Goal: Find specific page/section: Find specific page/section

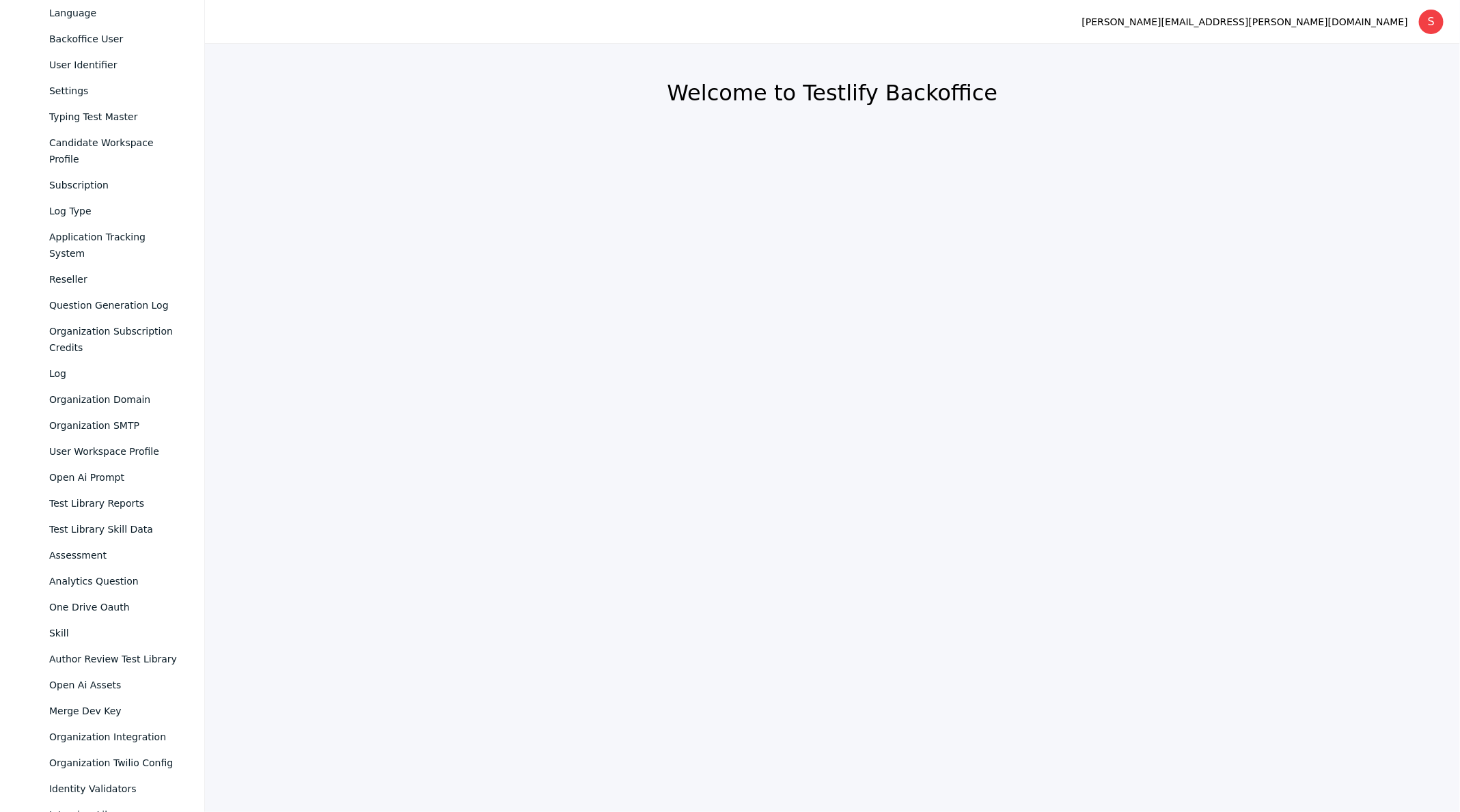
scroll to position [495, 0]
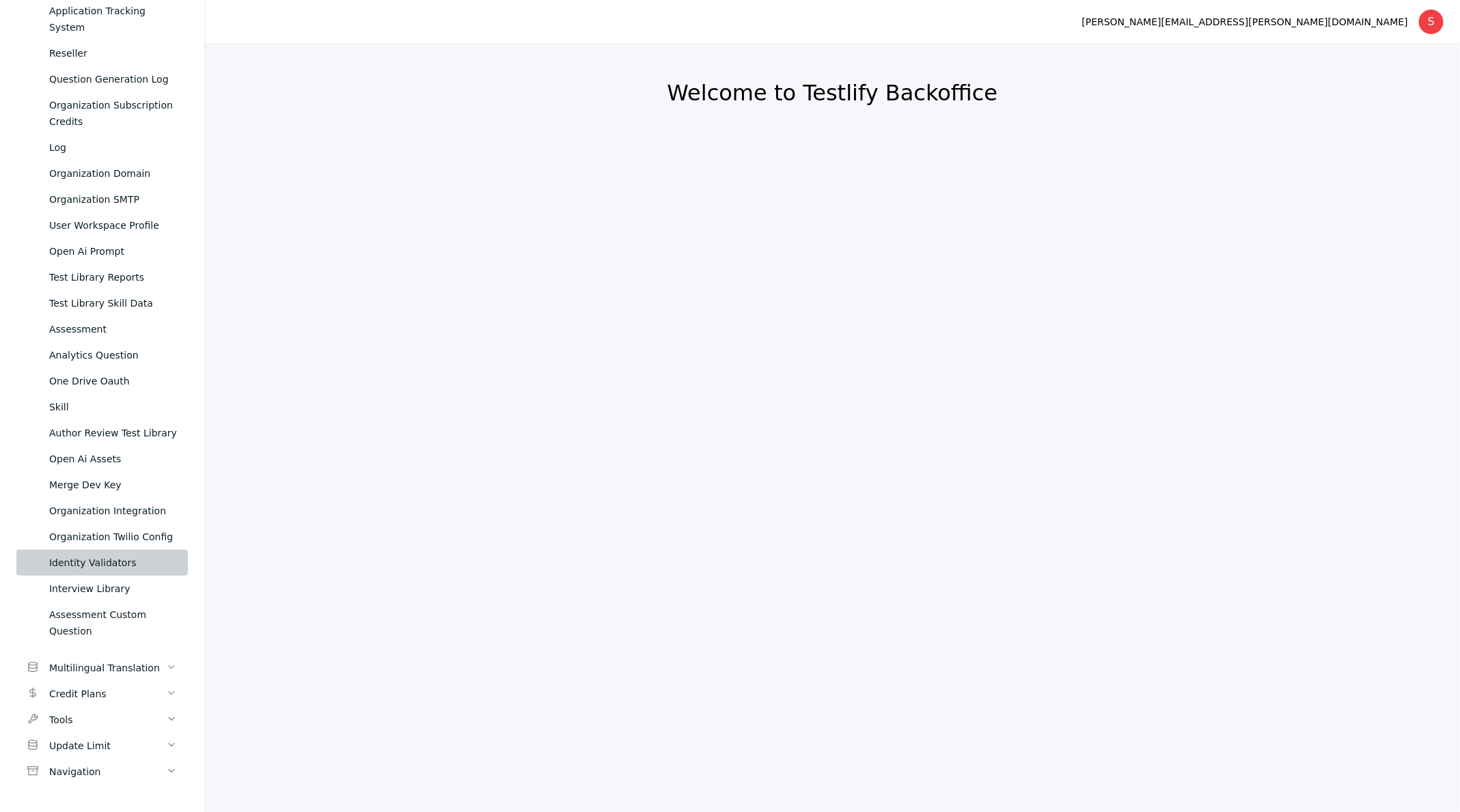
click at [141, 562] on div "Identity Validators" at bounding box center [113, 563] width 128 height 16
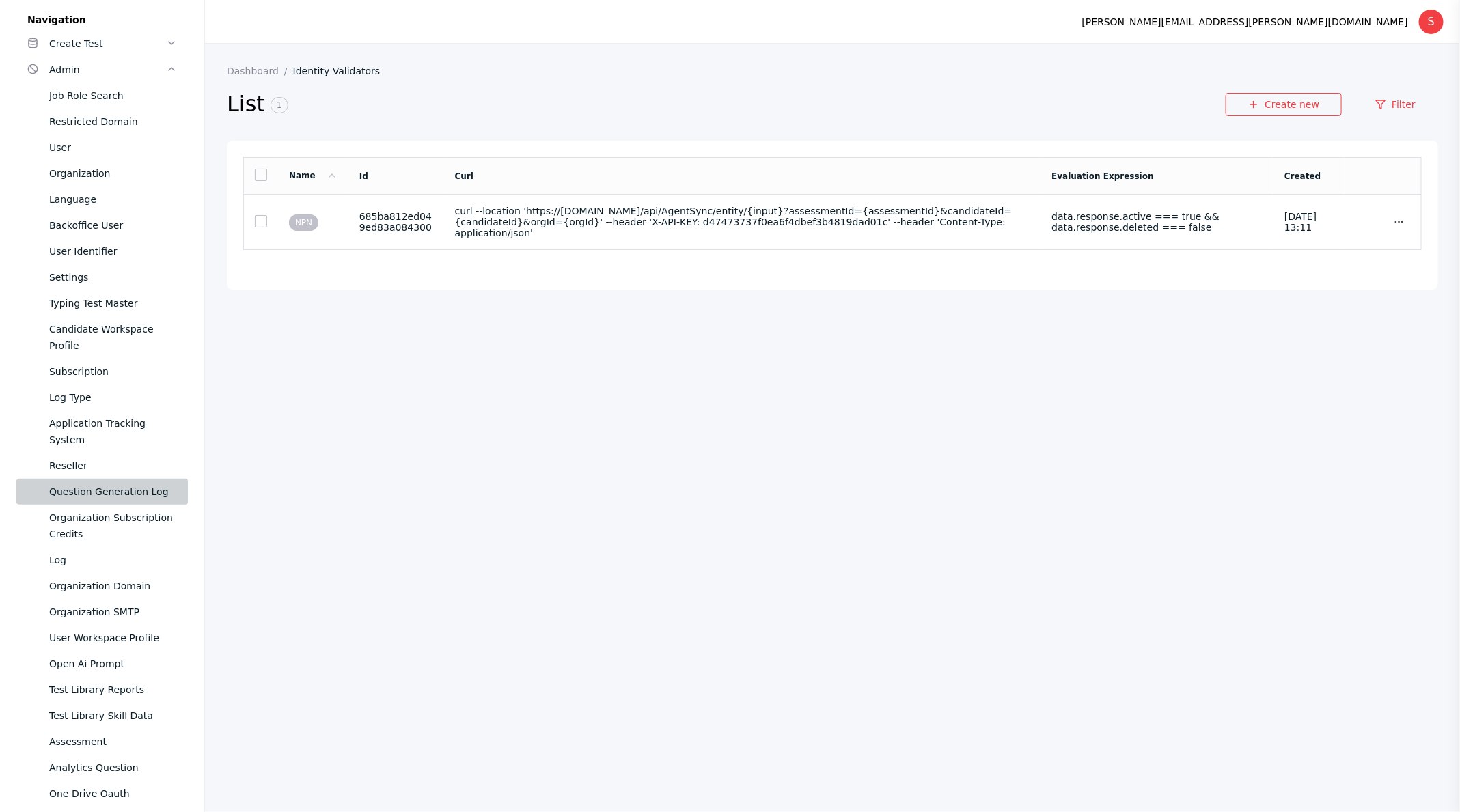
scroll to position [3, 0]
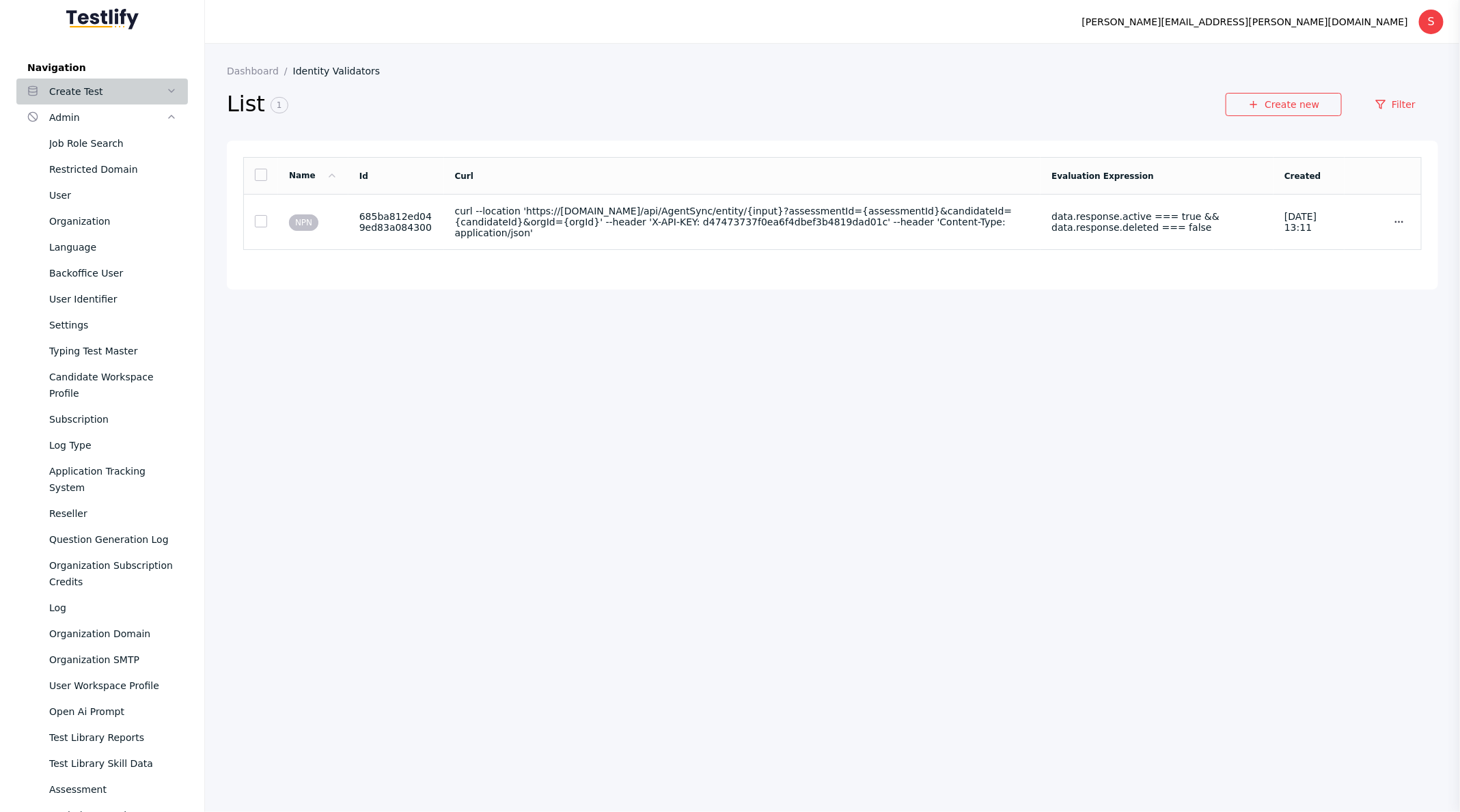
click at [99, 95] on div "Create Test" at bounding box center [107, 91] width 117 height 16
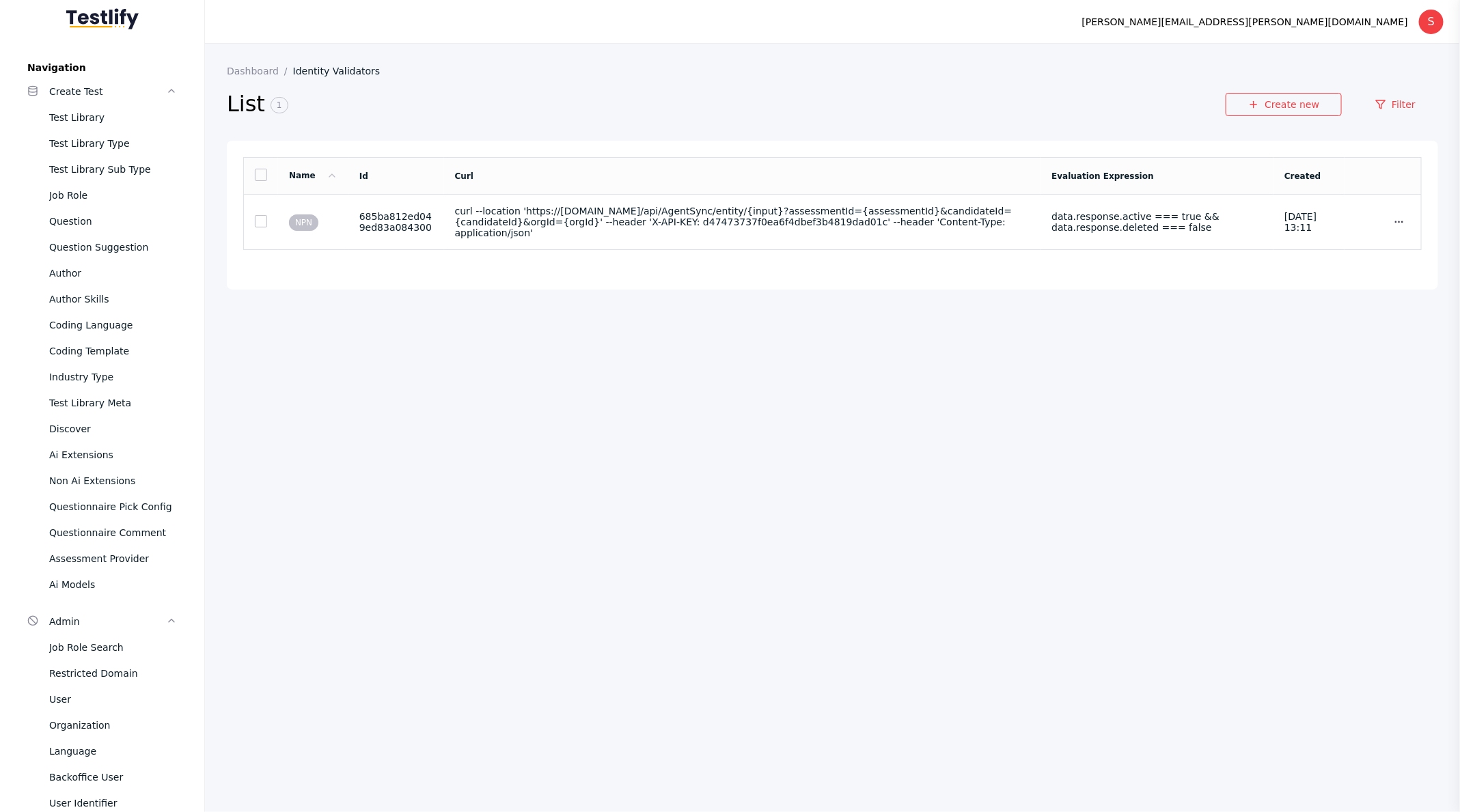
click at [354, 366] on section "Dashboard Identity Validators List 1 Create new Filter Name Id Curl Evaluation …" at bounding box center [833, 427] width 1255 height 769
click at [105, 482] on div "Non Ai Extensions" at bounding box center [113, 481] width 128 height 16
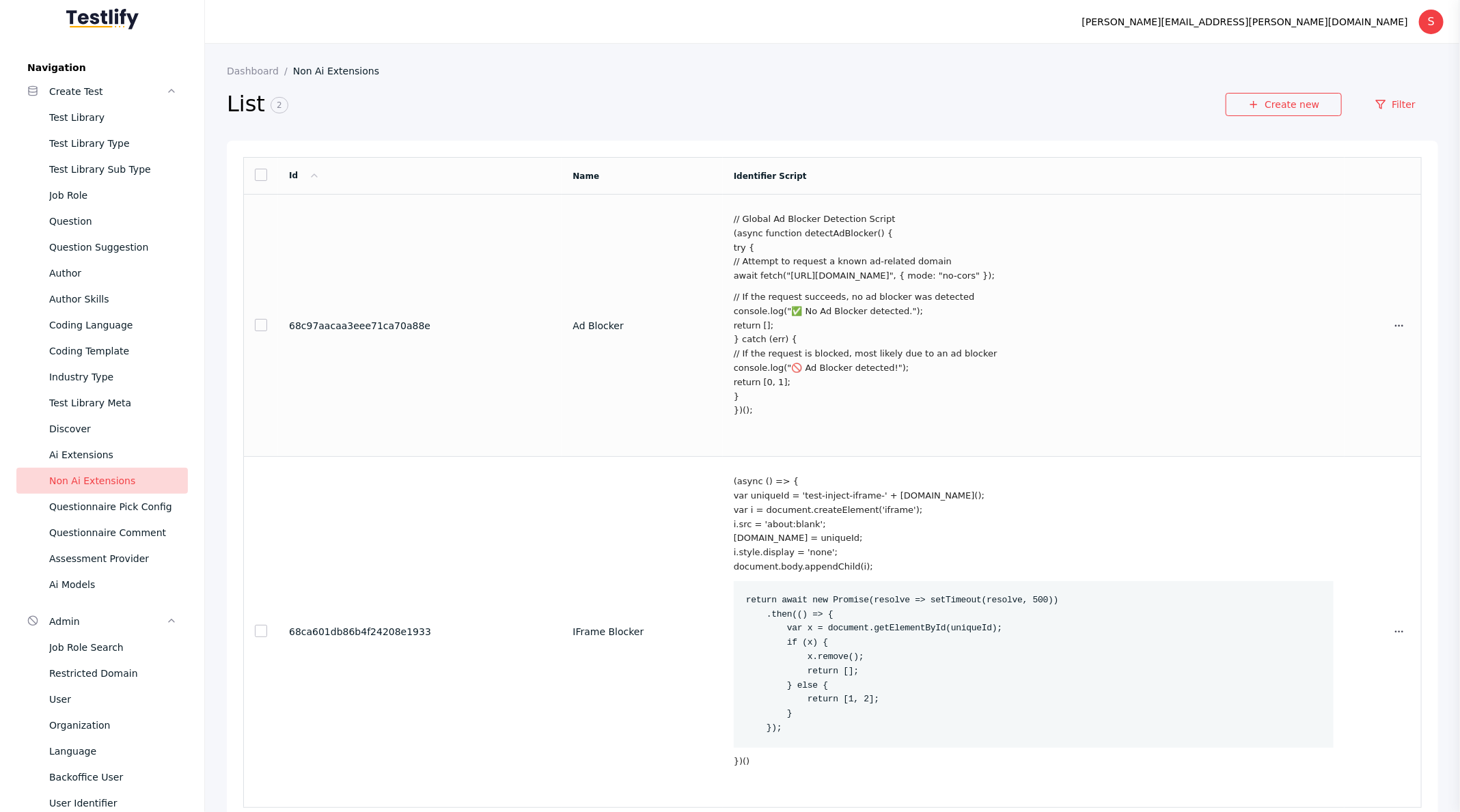
click at [752, 285] on div "// Global Ad Blocker Detection Script (async function detectAdBlocker() { try {…" at bounding box center [1033, 315] width 600 height 205
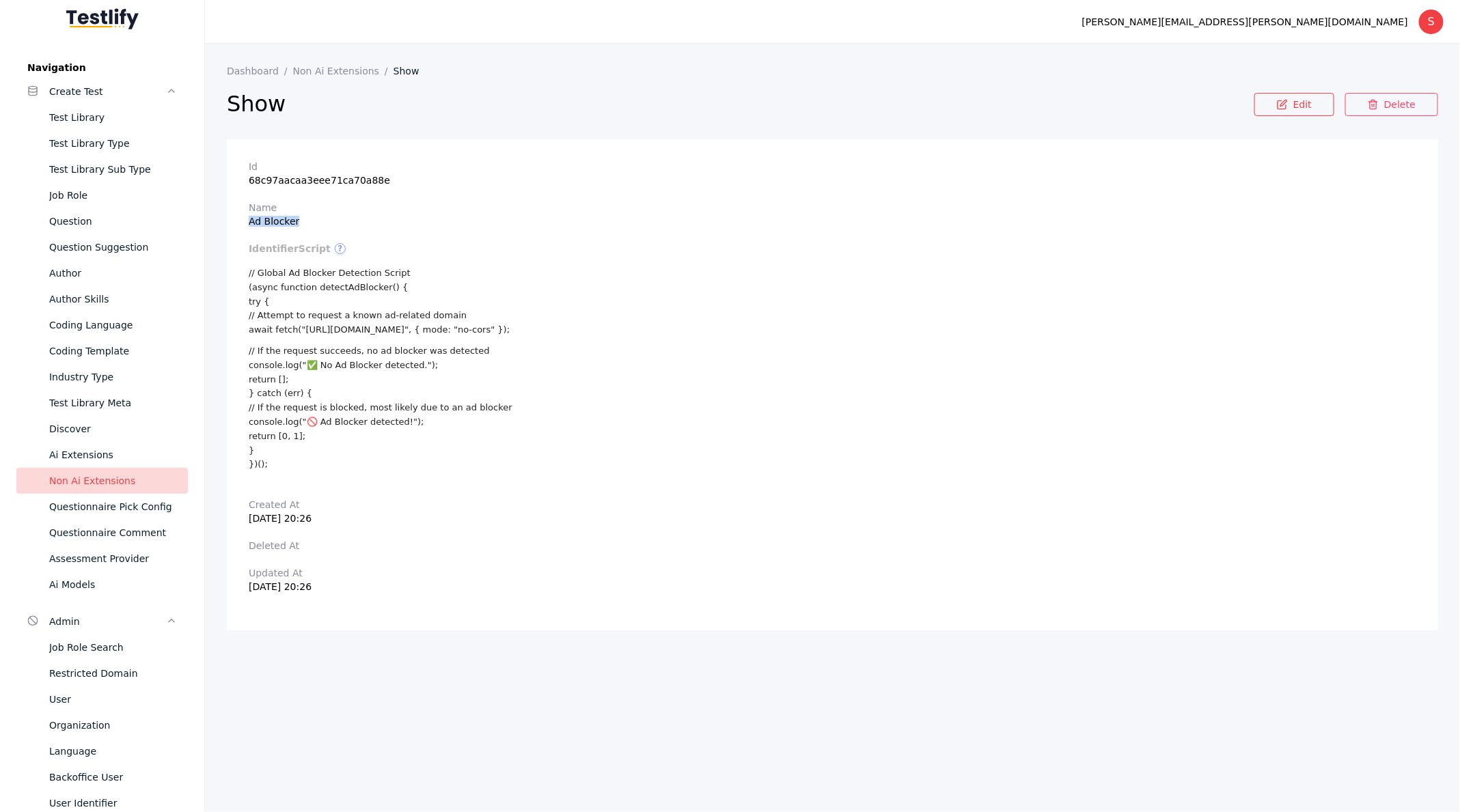
drag, startPoint x: 245, startPoint y: 221, endPoint x: 388, endPoint y: 221, distance: 143.0
click at [388, 221] on section "Id 68c97aacaa3eee71ca70a88e Name Ad Blocker identifierScript ? // Global Ad Blo…" at bounding box center [832, 385] width 1211 height 491
click at [308, 73] on link "Non Ai Extensions" at bounding box center [343, 71] width 100 height 11
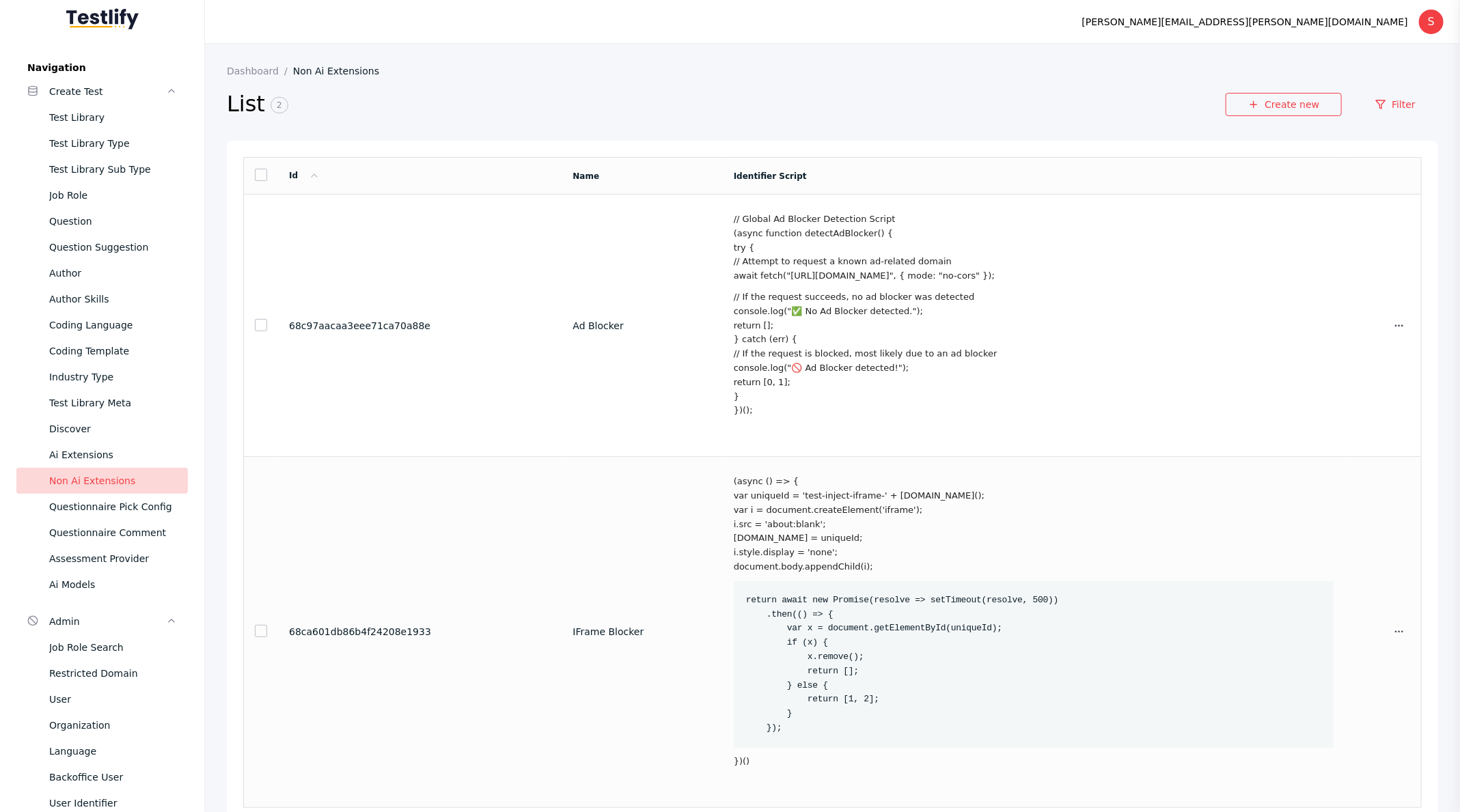
scroll to position [43, 0]
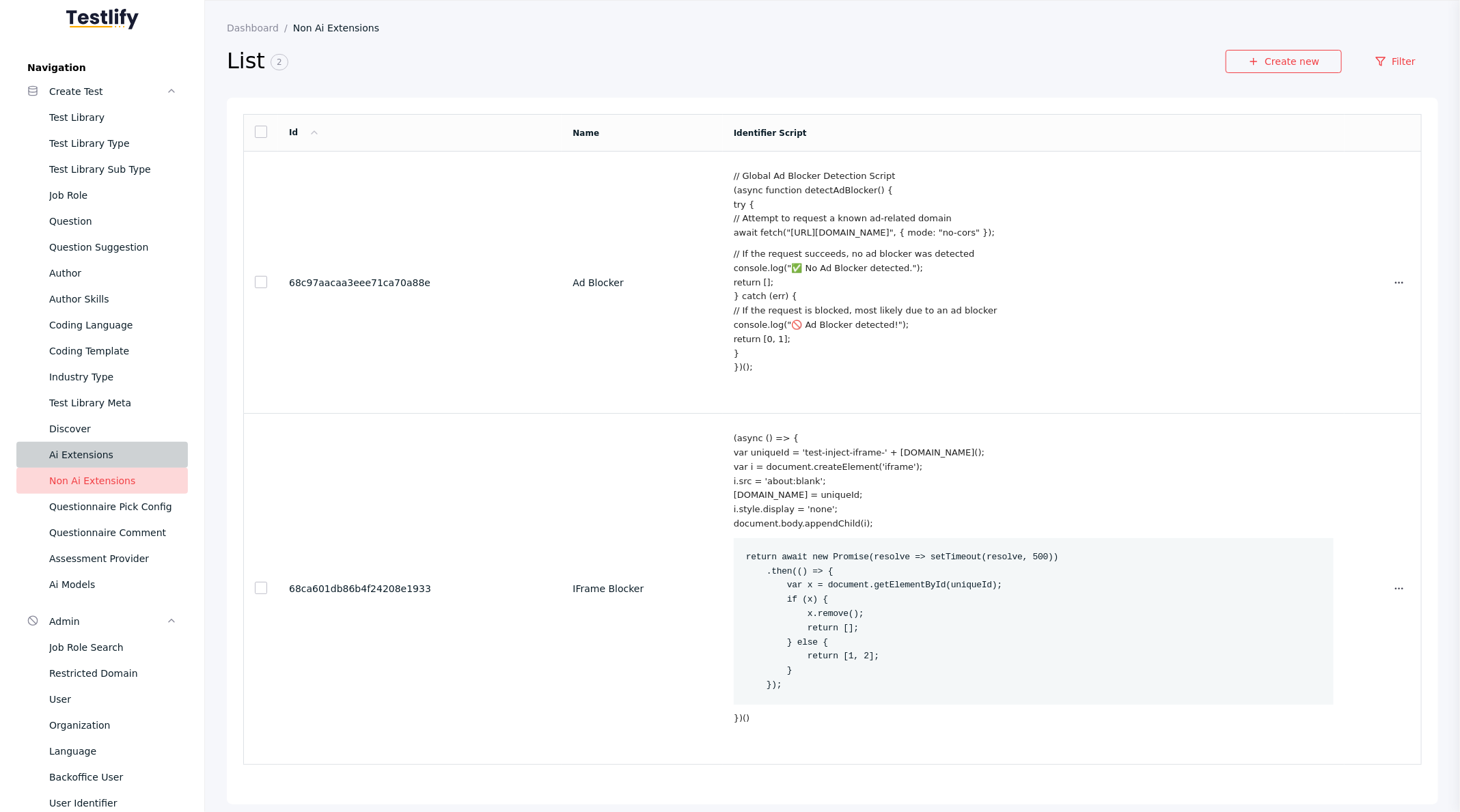
click at [74, 454] on div "Ai Extensions" at bounding box center [113, 455] width 128 height 16
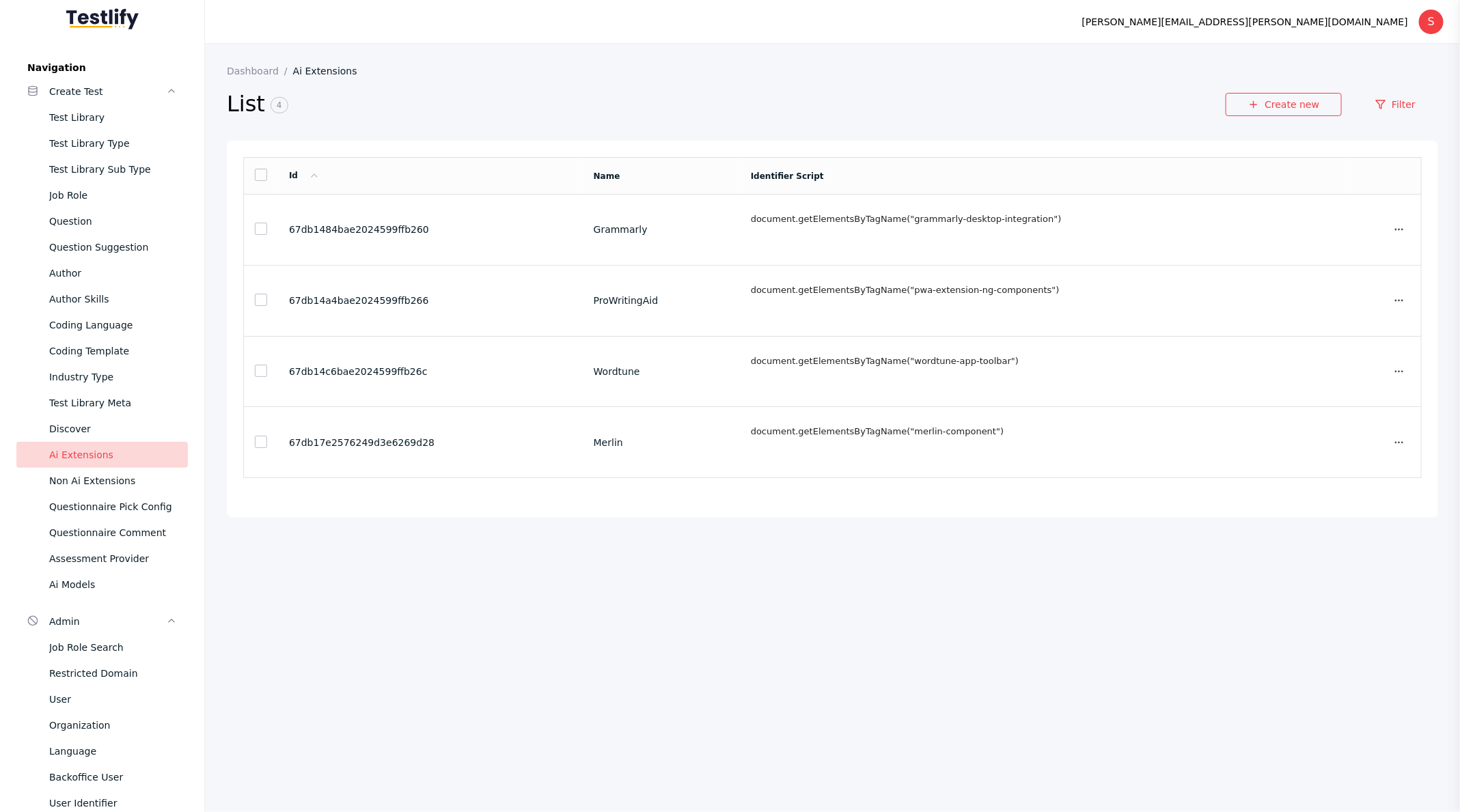
click at [640, 122] on section "List 4" at bounding box center [726, 114] width 999 height 53
